Goal: Task Accomplishment & Management: Complete application form

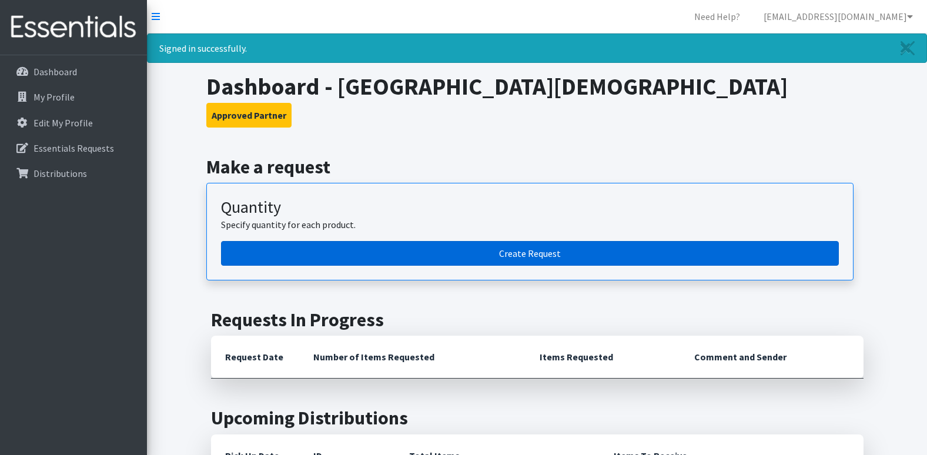
click at [532, 252] on link "Create Request" at bounding box center [530, 253] width 618 height 25
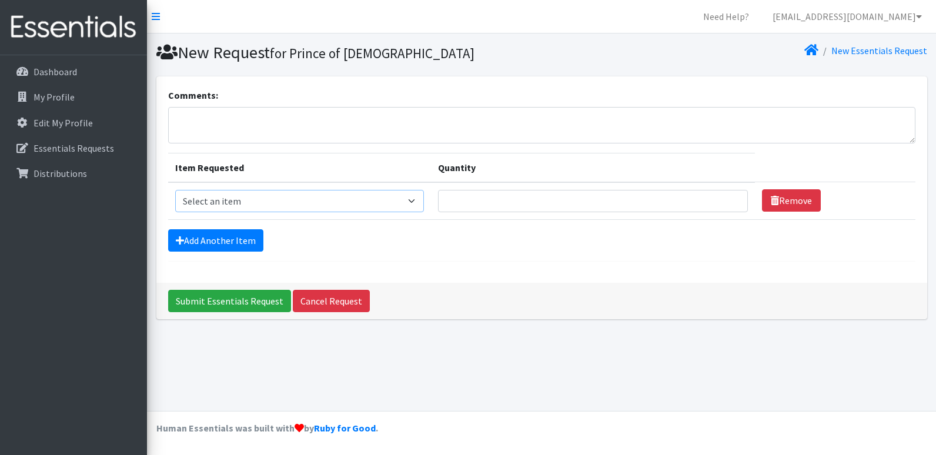
click at [418, 201] on select "Select an item Kids (Newborn) Kids (Preemie) Kids (Size 1) Kids (Size 2) Kids (…" at bounding box center [299, 201] width 249 height 22
select select "11346"
click at [175, 190] on select "Select an item Kids (Newborn) Kids (Preemie) Kids (Size 1) Kids (Size 2) Kids (…" at bounding box center [299, 201] width 249 height 22
click at [482, 201] on input "Quantity" at bounding box center [593, 201] width 310 height 22
type input "2000"
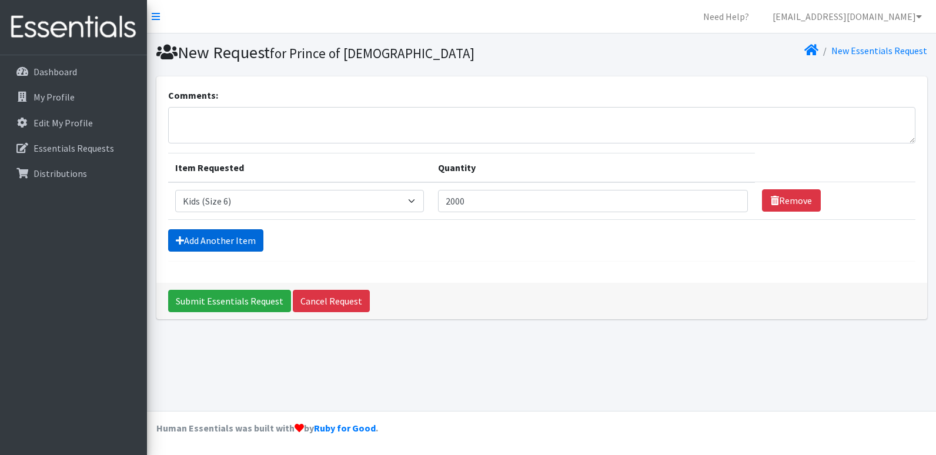
click at [231, 243] on link "Add Another Item" at bounding box center [215, 240] width 95 height 22
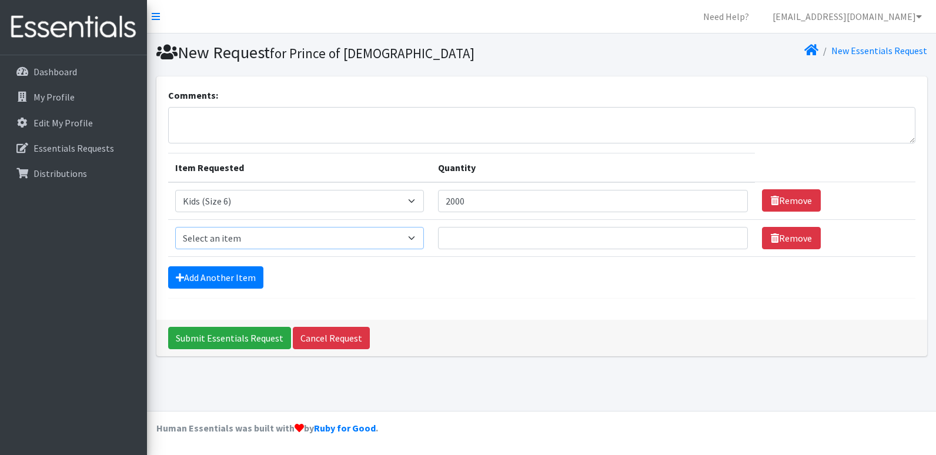
click at [317, 237] on select "Select an item Kids (Newborn) Kids (Preemie) Kids (Size 1) Kids (Size 2) Kids (…" at bounding box center [299, 238] width 249 height 22
select select "11340"
click at [175, 227] on select "Select an item Kids (Newborn) Kids (Preemie) Kids (Size 1) Kids (Size 2) Kids (…" at bounding box center [299, 238] width 249 height 22
click at [489, 237] on input "Quantity" at bounding box center [593, 238] width 310 height 22
drag, startPoint x: 476, startPoint y: 240, endPoint x: 449, endPoint y: 247, distance: 28.0
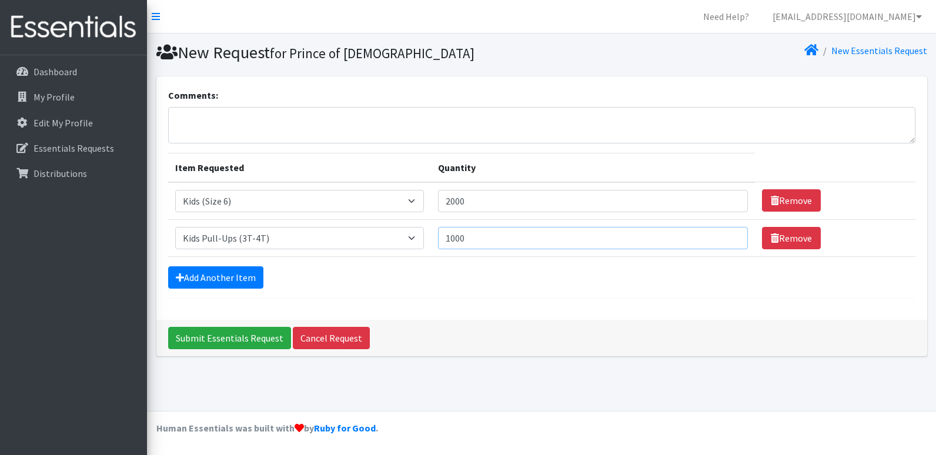
click at [449, 247] on input "1000" at bounding box center [593, 238] width 310 height 22
type input "800"
click at [231, 282] on link "Add Another Item" at bounding box center [215, 277] width 95 height 22
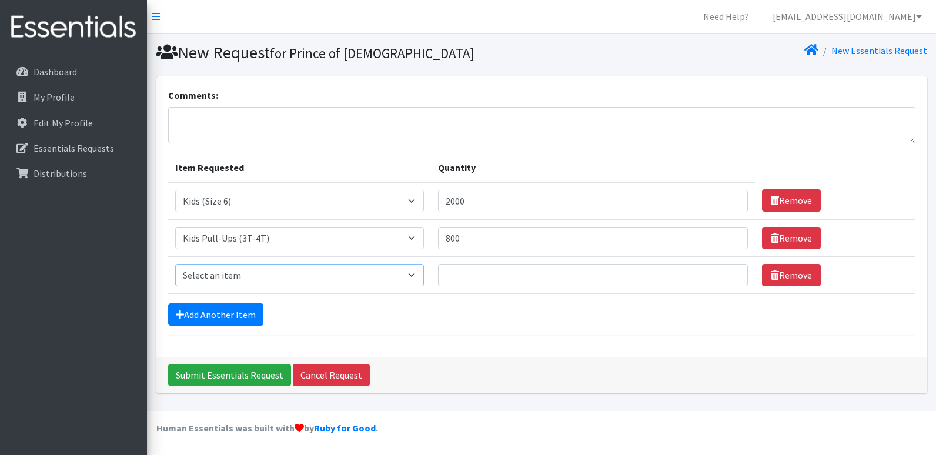
click at [373, 276] on select "Select an item Kids (Newborn) Kids (Preemie) Kids (Size 1) Kids (Size 2) Kids (…" at bounding box center [299, 275] width 249 height 22
select select "11349"
click at [175, 264] on select "Select an item Kids (Newborn) Kids (Preemie) Kids (Size 1) Kids (Size 2) Kids (…" at bounding box center [299, 275] width 249 height 22
click at [485, 276] on input "Quantity" at bounding box center [593, 275] width 310 height 22
type input "800"
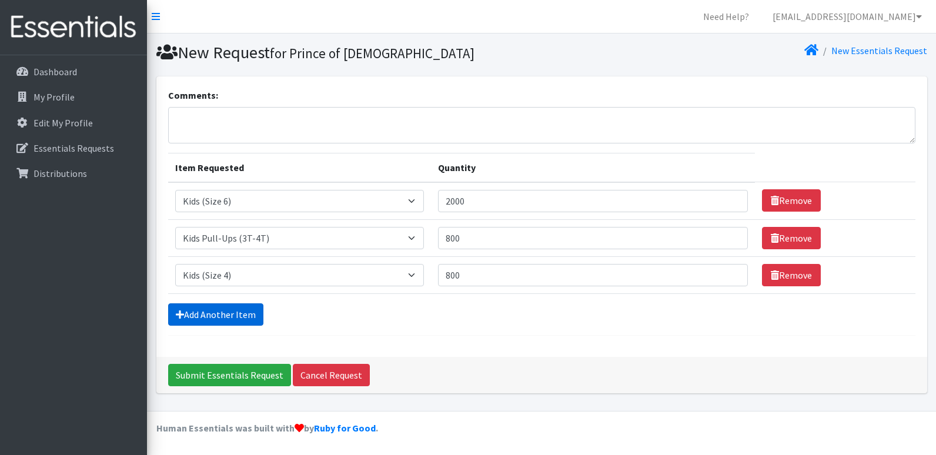
click at [233, 310] on link "Add Another Item" at bounding box center [215, 314] width 95 height 22
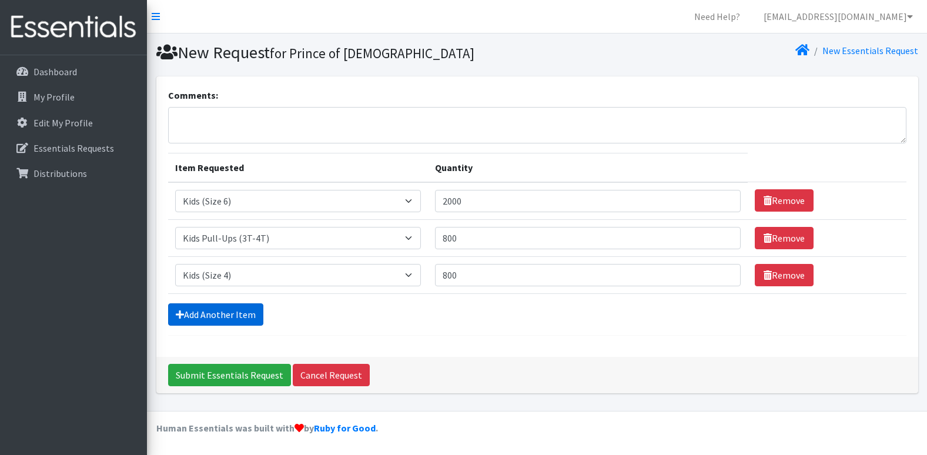
scroll to position [29, 0]
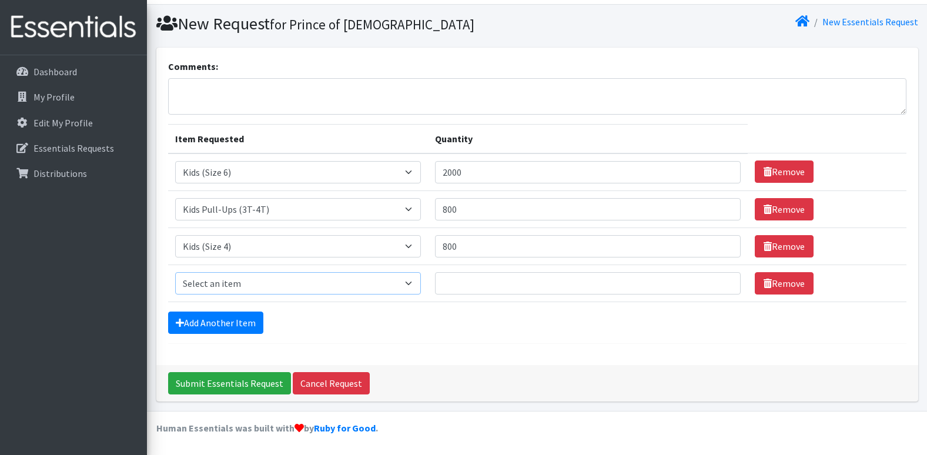
click at [268, 282] on select "Select an item Kids (Newborn) Kids (Preemie) Kids (Size 1) Kids (Size 2) Kids (…" at bounding box center [298, 283] width 246 height 22
select select "11322"
click at [175, 272] on select "Select an item Kids (Newborn) Kids (Preemie) Kids (Size 1) Kids (Size 2) Kids (…" at bounding box center [298, 283] width 246 height 22
click at [477, 286] on input "Quantity" at bounding box center [588, 283] width 306 height 22
type input "800"
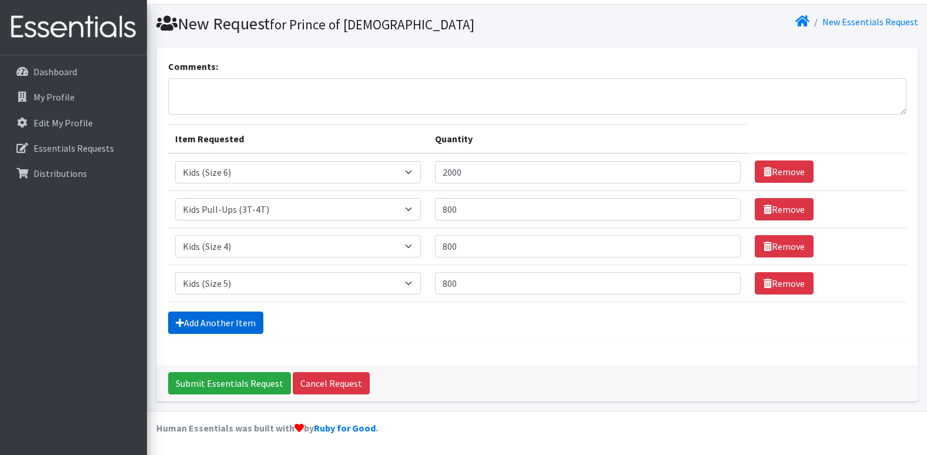
click at [218, 325] on link "Add Another Item" at bounding box center [215, 323] width 95 height 22
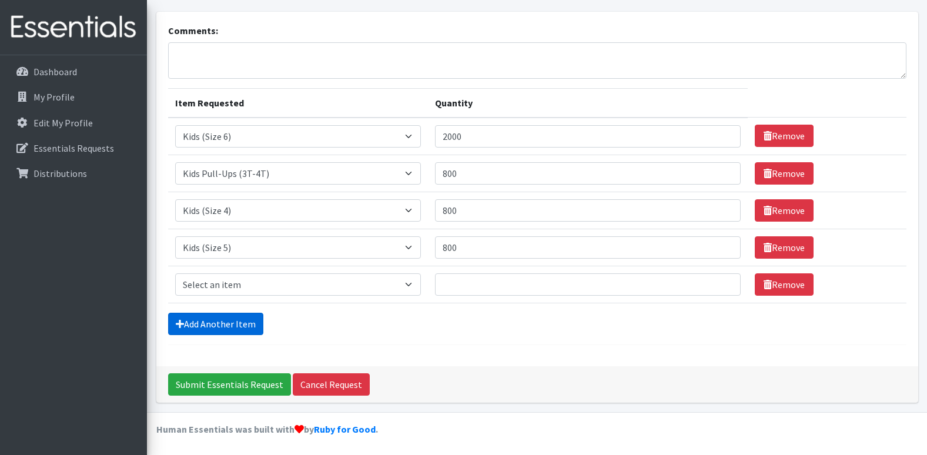
scroll to position [66, 0]
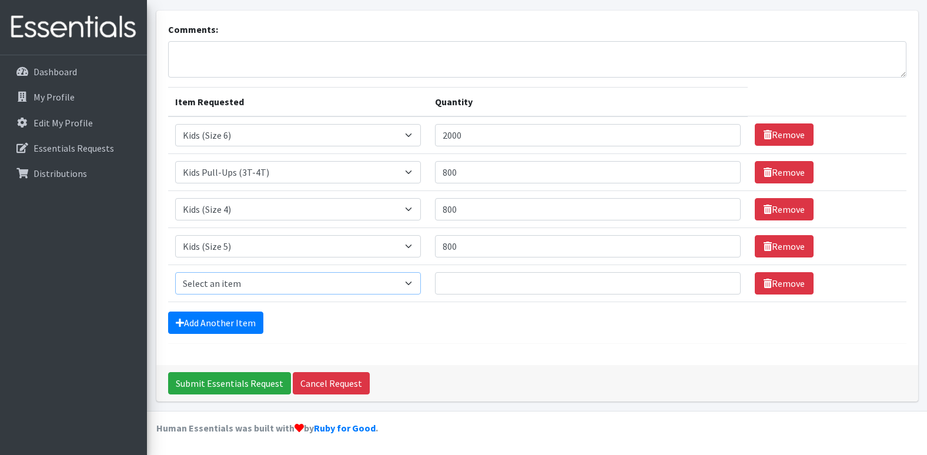
click at [257, 287] on select "Select an item Kids (Newborn) Kids (Preemie) Kids (Size 1) Kids (Size 2) Kids (…" at bounding box center [298, 283] width 246 height 22
select select "11343"
click at [175, 272] on select "Select an item Kids (Newborn) Kids (Preemie) Kids (Size 1) Kids (Size 2) Kids (…" at bounding box center [298, 283] width 246 height 22
click at [486, 289] on input "Quantity" at bounding box center [588, 283] width 306 height 22
type input "4000"
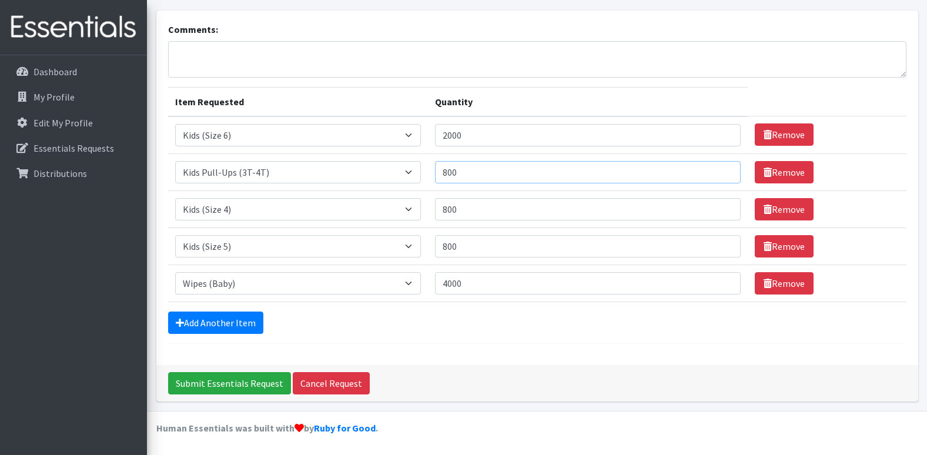
drag, startPoint x: 453, startPoint y: 172, endPoint x: 447, endPoint y: 173, distance: 6.1
click at [447, 173] on input "800" at bounding box center [588, 172] width 306 height 22
click at [479, 175] on input "800" at bounding box center [588, 172] width 306 height 22
drag, startPoint x: 475, startPoint y: 173, endPoint x: 443, endPoint y: 183, distance: 33.3
click at [443, 183] on td "Quantity 800" at bounding box center [588, 171] width 320 height 37
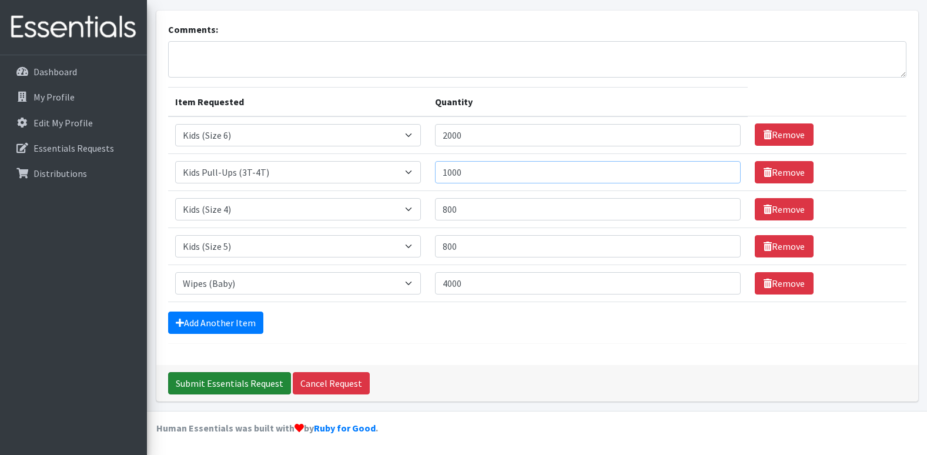
type input "1000"
click at [260, 383] on input "Submit Essentials Request" at bounding box center [229, 383] width 123 height 22
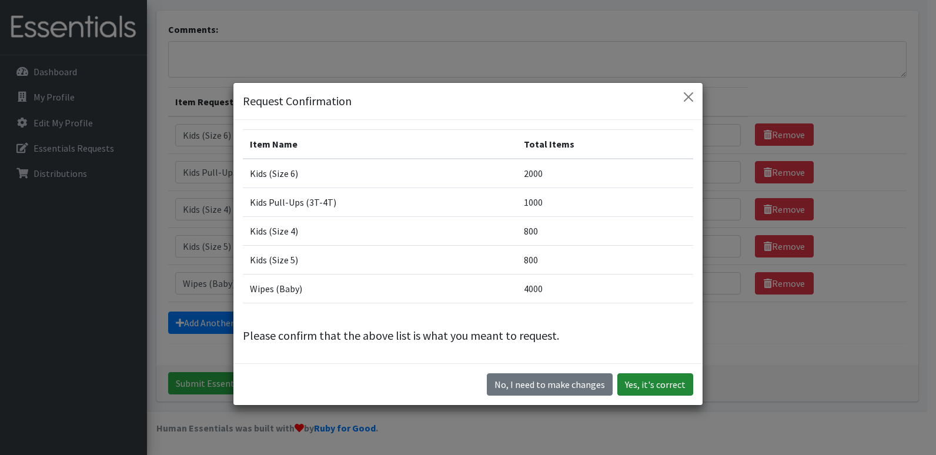
click at [655, 383] on button "Yes, it's correct" at bounding box center [655, 384] width 76 height 22
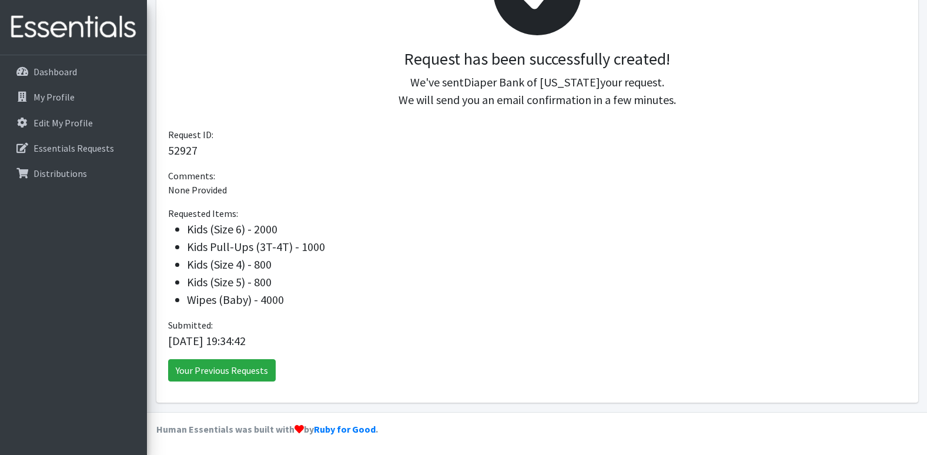
scroll to position [232, 0]
